Goal: Transaction & Acquisition: Book appointment/travel/reservation

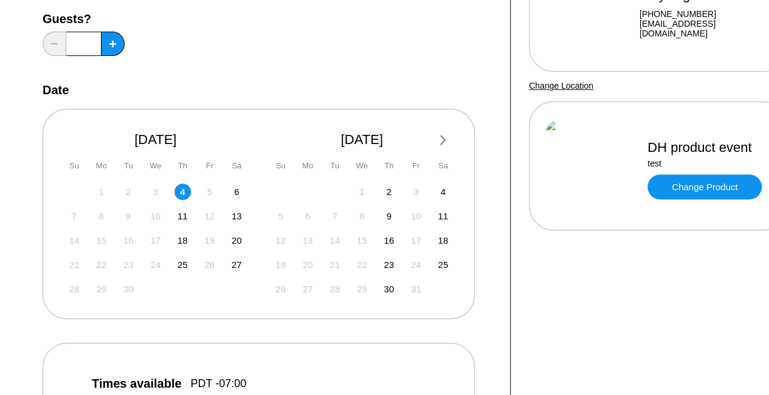
scroll to position [170, 0]
click at [671, 190] on link "Change Product" at bounding box center [705, 187] width 114 height 25
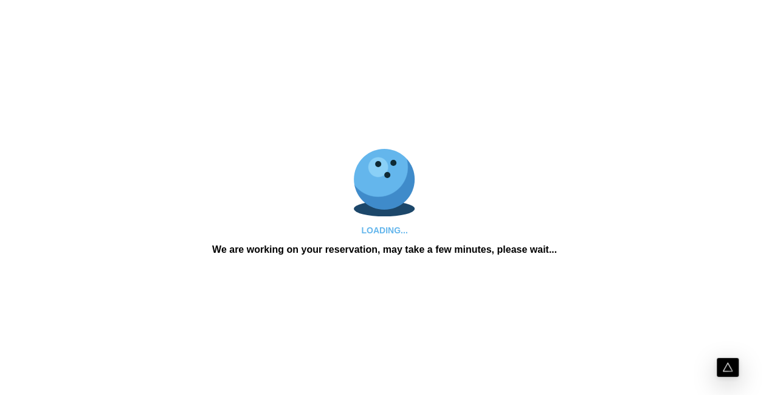
click at [671, 190] on div "LOADING... We are working on your reservation, may take a few minutes, please w…" at bounding box center [384, 197] width 769 height 395
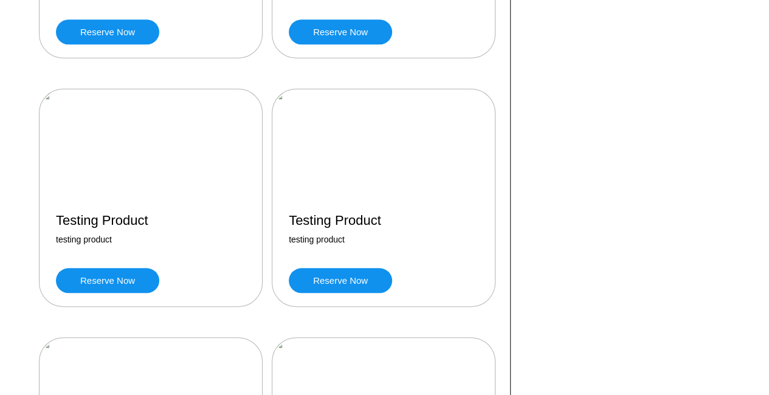
scroll to position [2828, 0]
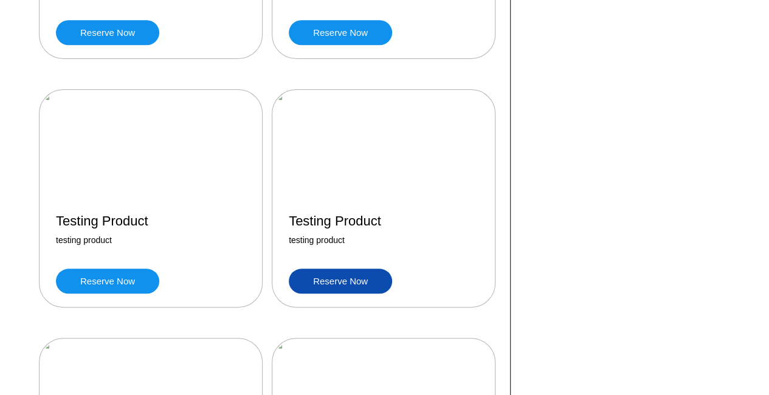
click at [359, 280] on link "Reserve now" at bounding box center [340, 281] width 103 height 25
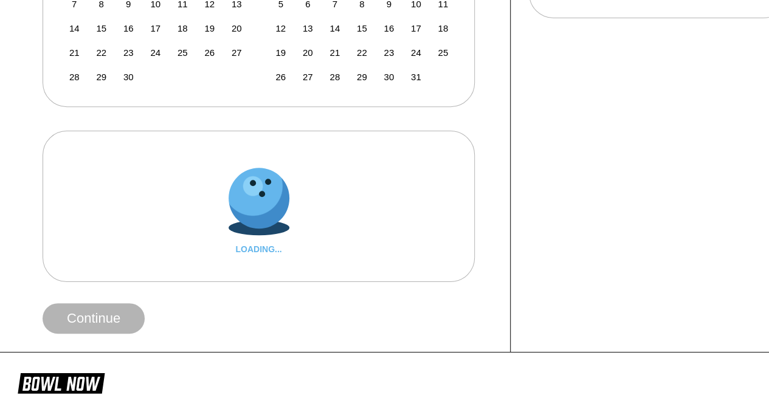
scroll to position [383, 0]
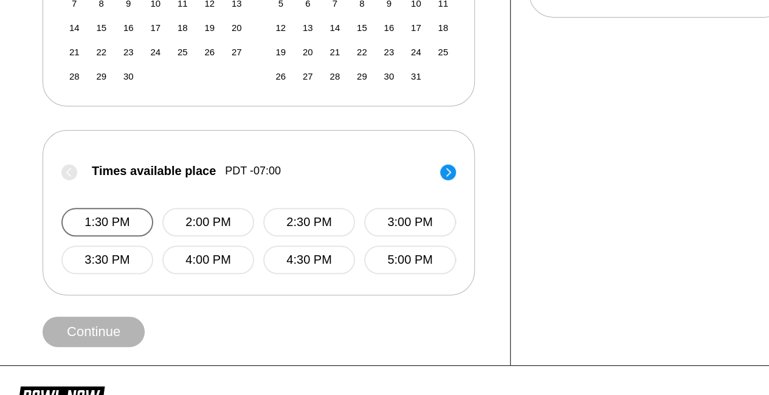
click at [112, 227] on button "1:30 PM" at bounding box center [107, 222] width 92 height 29
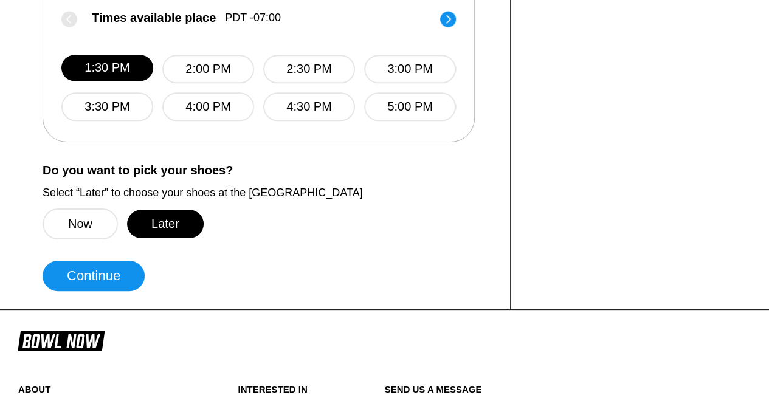
scroll to position [536, 0]
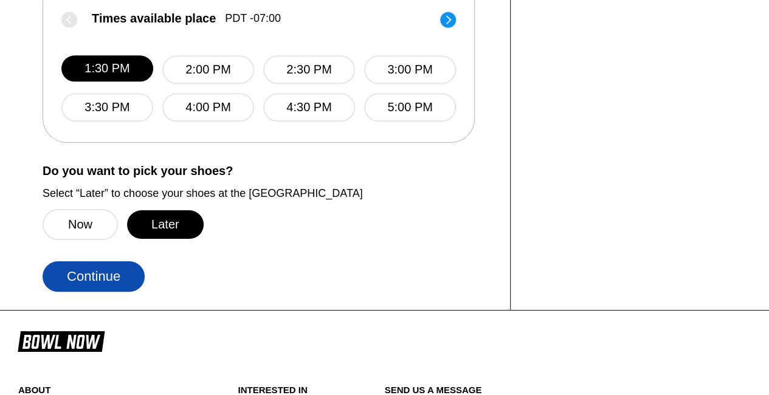
click at [118, 275] on button "Continue" at bounding box center [94, 277] width 102 height 30
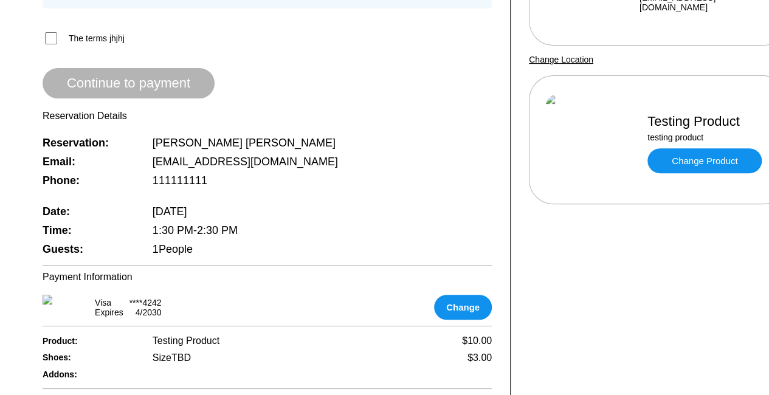
scroll to position [55, 0]
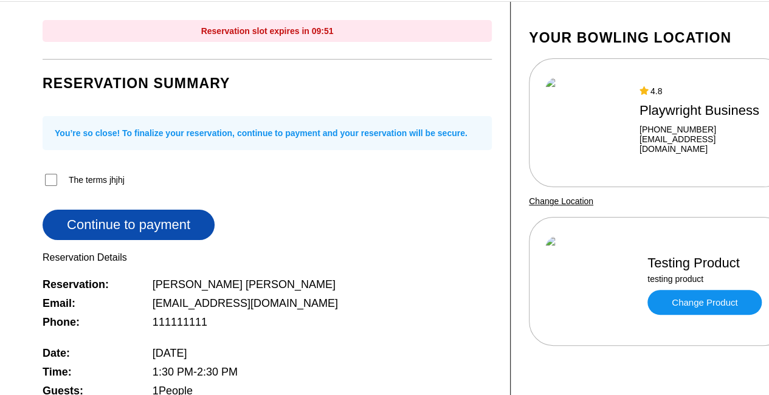
click at [147, 224] on button "Continue to payment" at bounding box center [129, 225] width 172 height 30
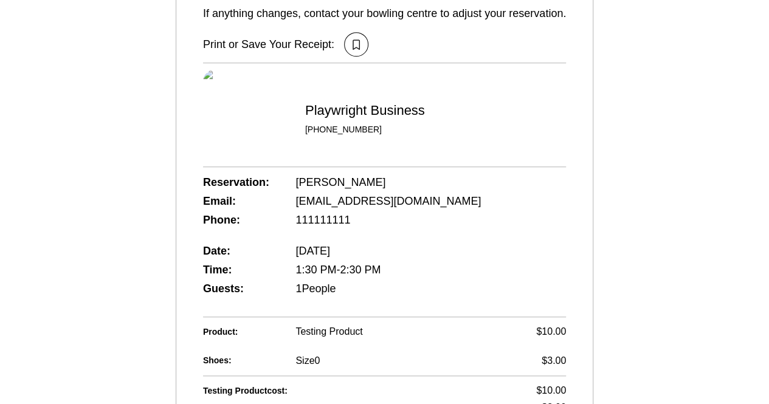
scroll to position [468, 0]
